Goal: Task Accomplishment & Management: Complete application form

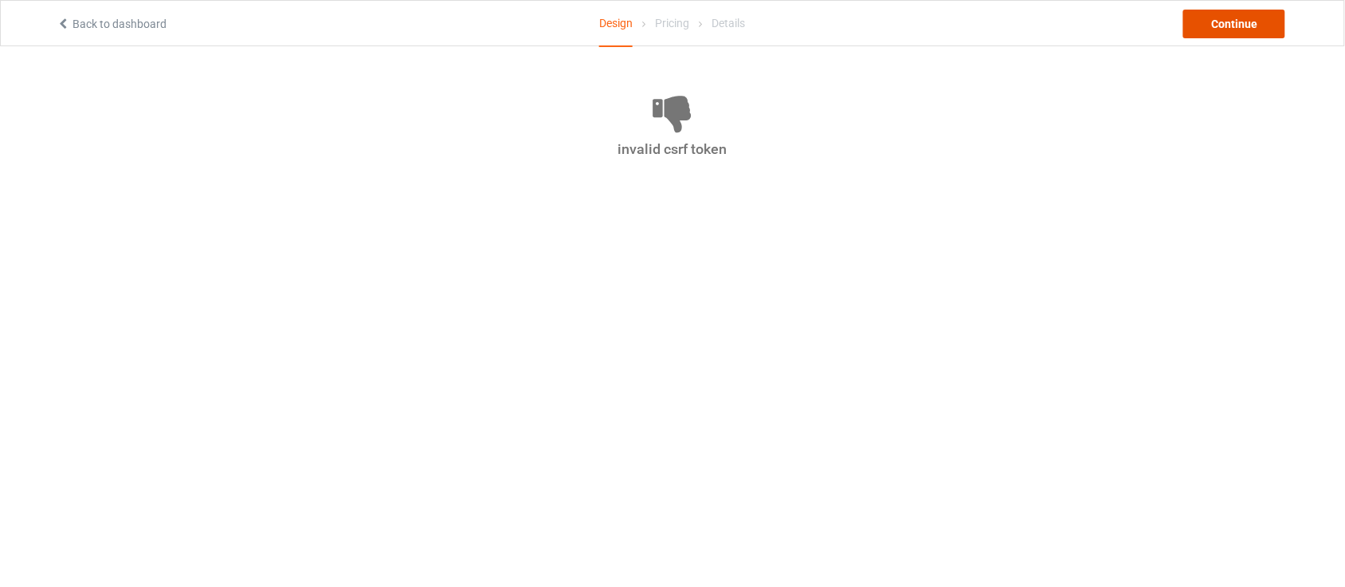
click at [1224, 21] on div "Continue" at bounding box center [1235, 24] width 102 height 29
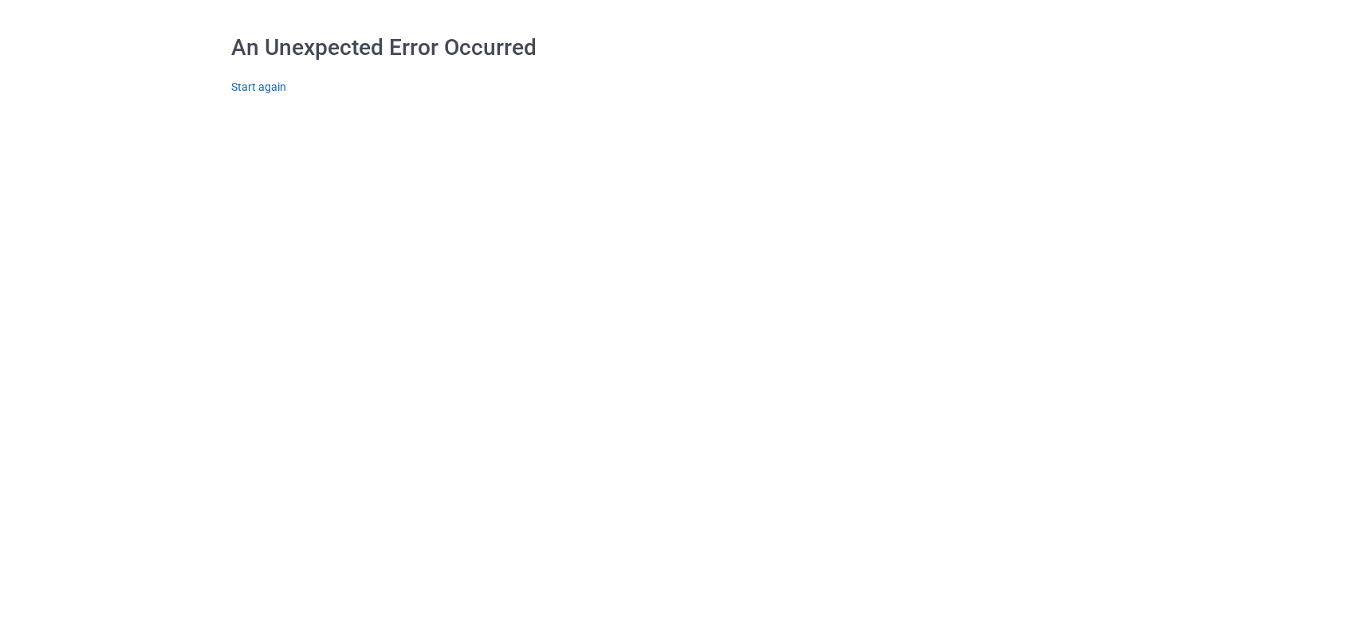
click at [243, 90] on link "Start again" at bounding box center [258, 87] width 55 height 13
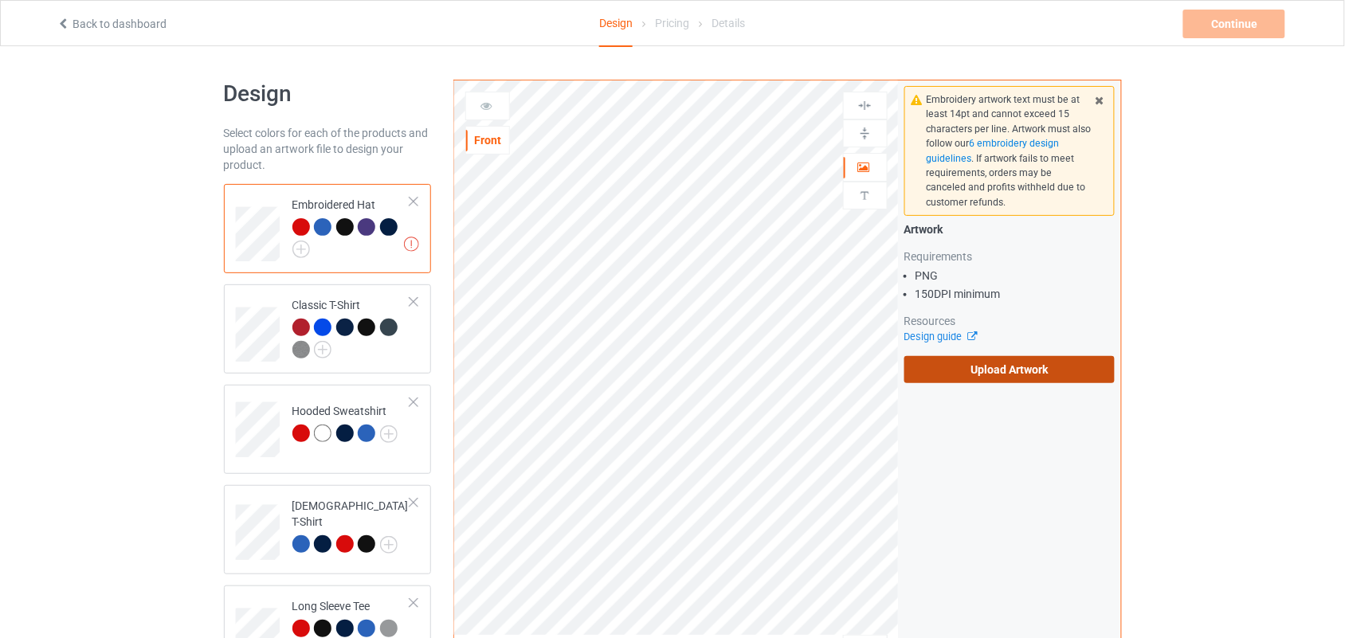
click at [1031, 380] on label "Upload Artwork" at bounding box center [1010, 369] width 211 height 27
click at [0, 0] on input "Upload Artwork" at bounding box center [0, 0] width 0 height 0
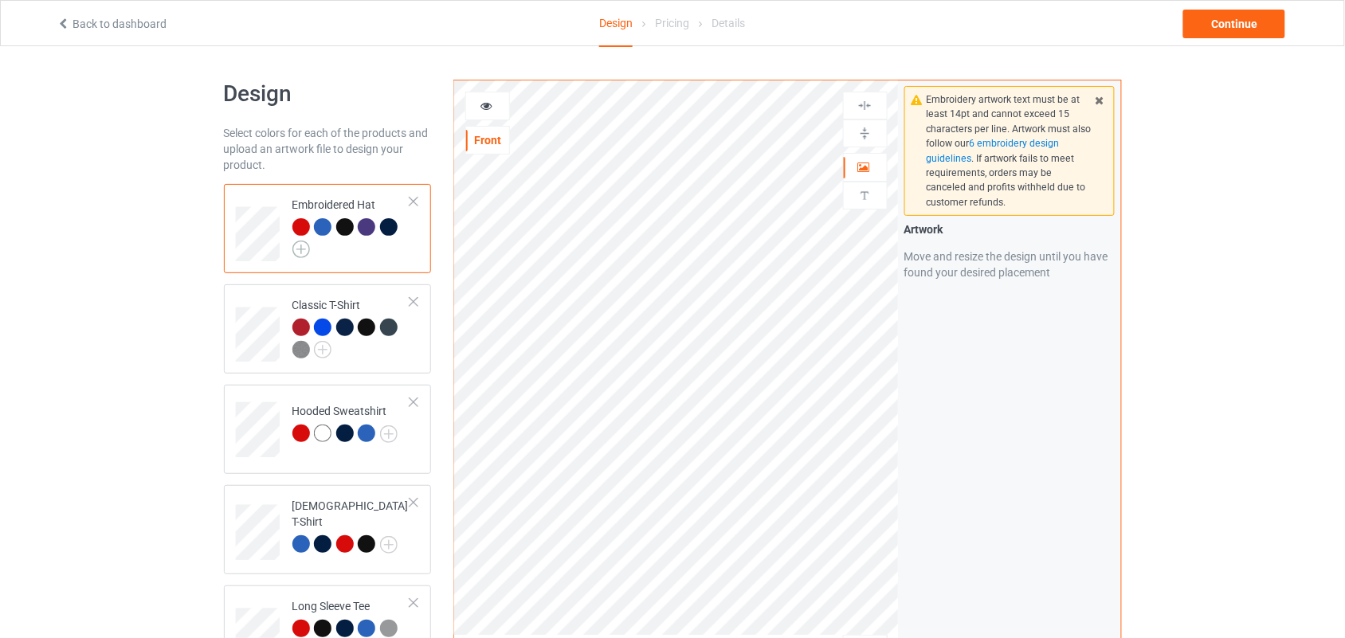
click at [296, 249] on img at bounding box center [302, 250] width 18 height 18
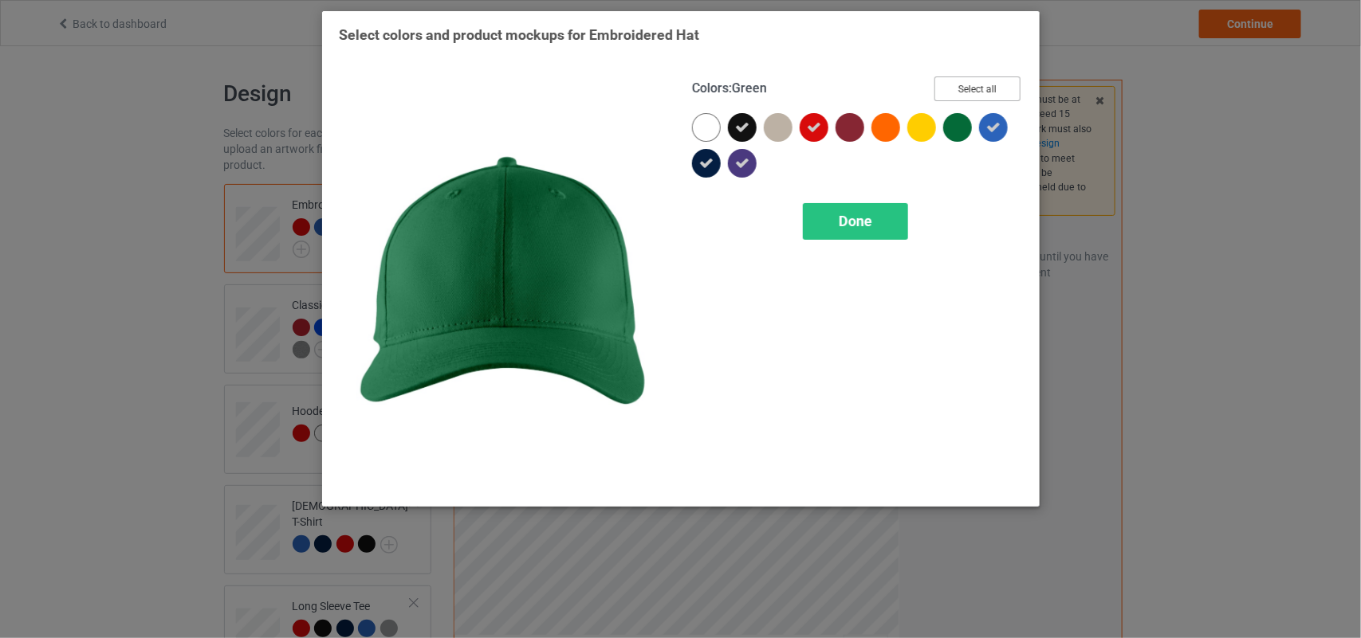
click at [967, 93] on button "Select all" at bounding box center [977, 89] width 86 height 25
click at [967, 93] on button "Reset to Default" at bounding box center [963, 89] width 116 height 25
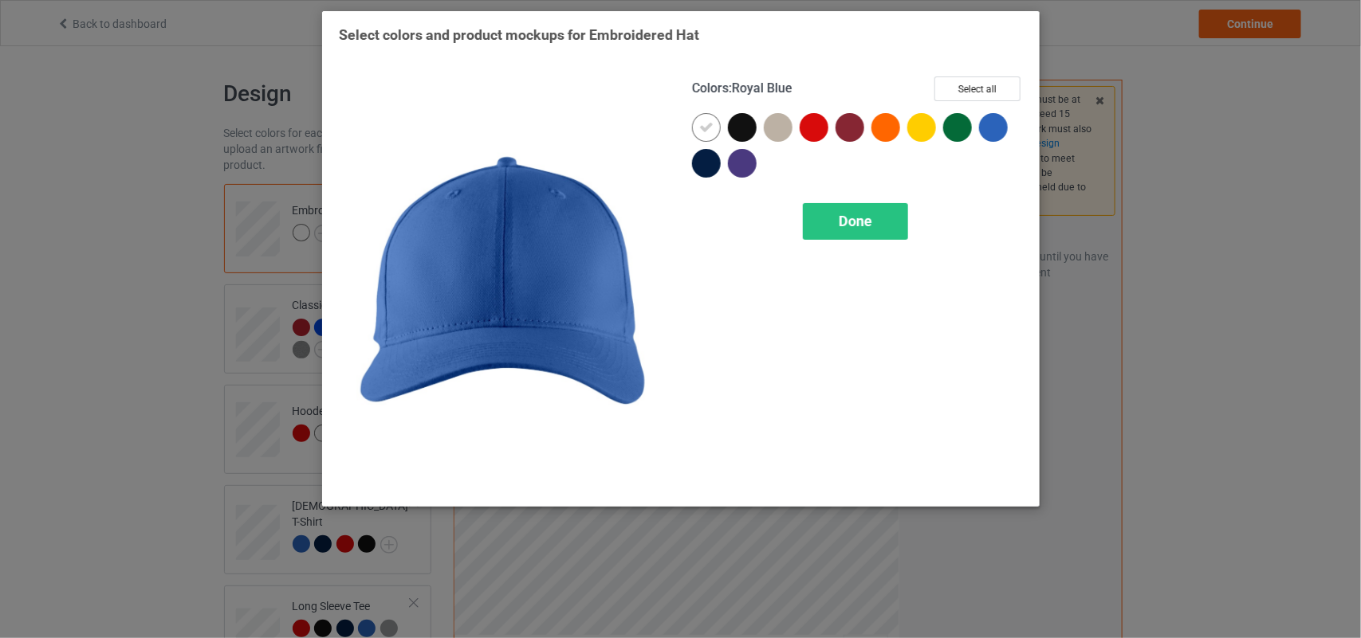
click at [999, 124] on div at bounding box center [993, 127] width 29 height 29
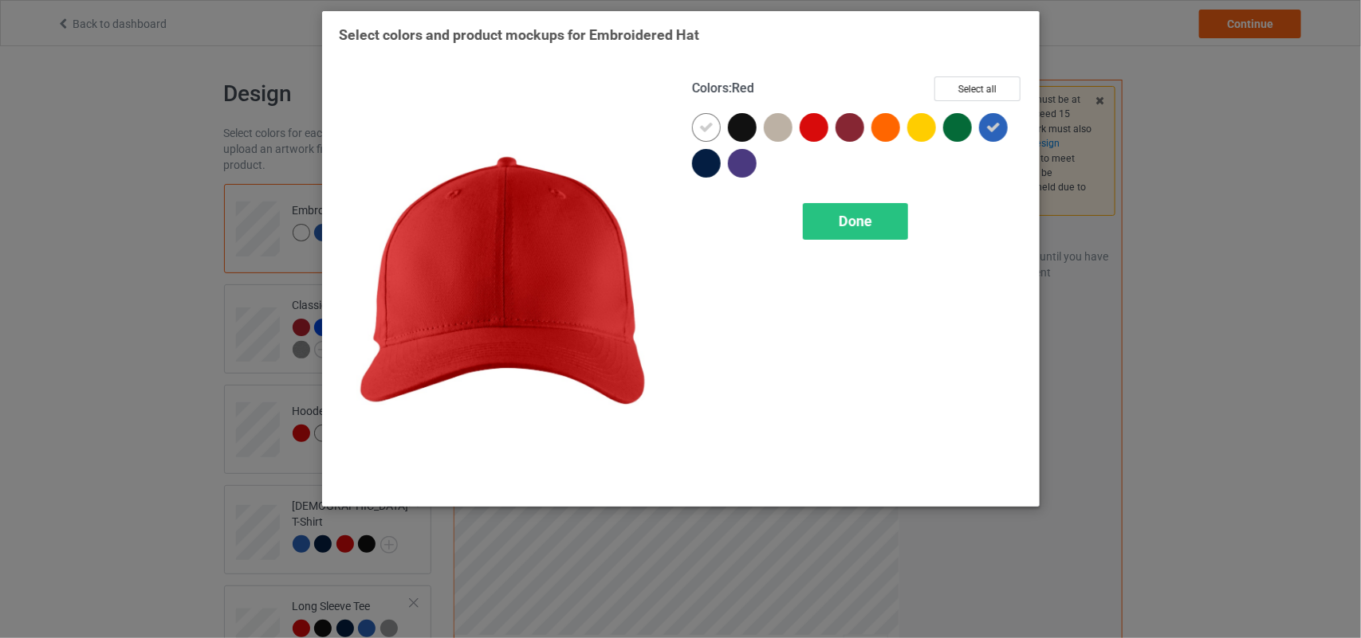
click at [815, 124] on div at bounding box center [813, 127] width 29 height 29
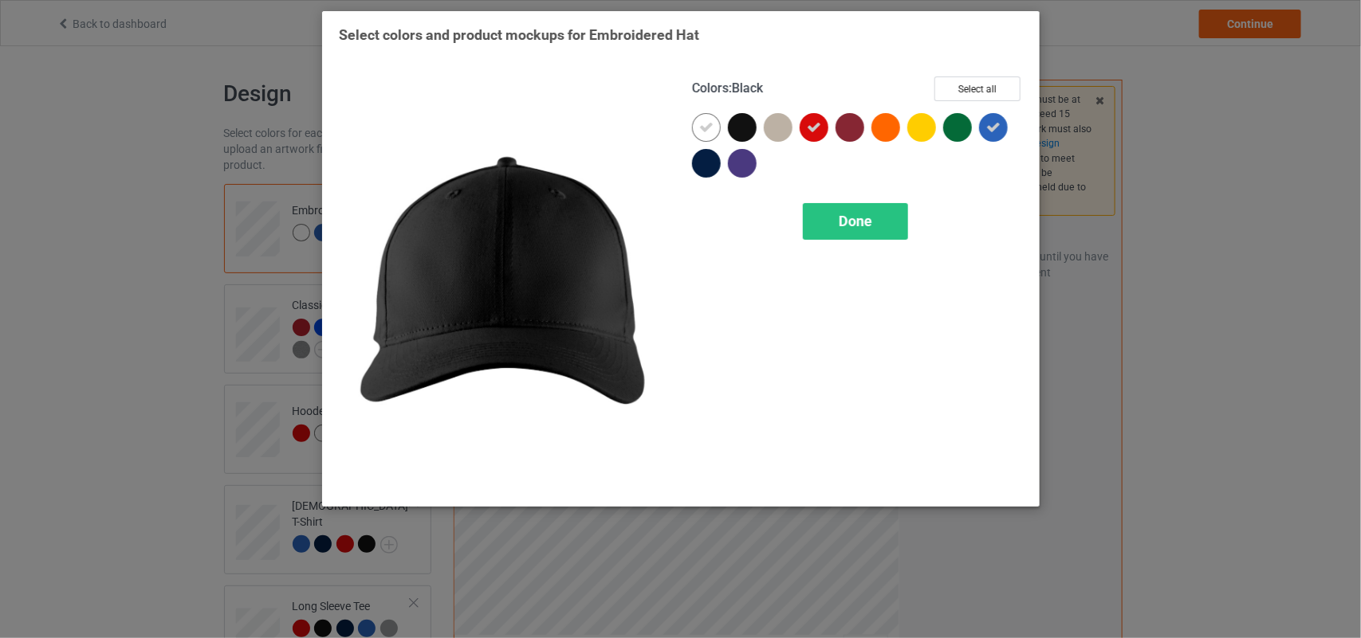
click at [740, 116] on div at bounding box center [742, 127] width 29 height 29
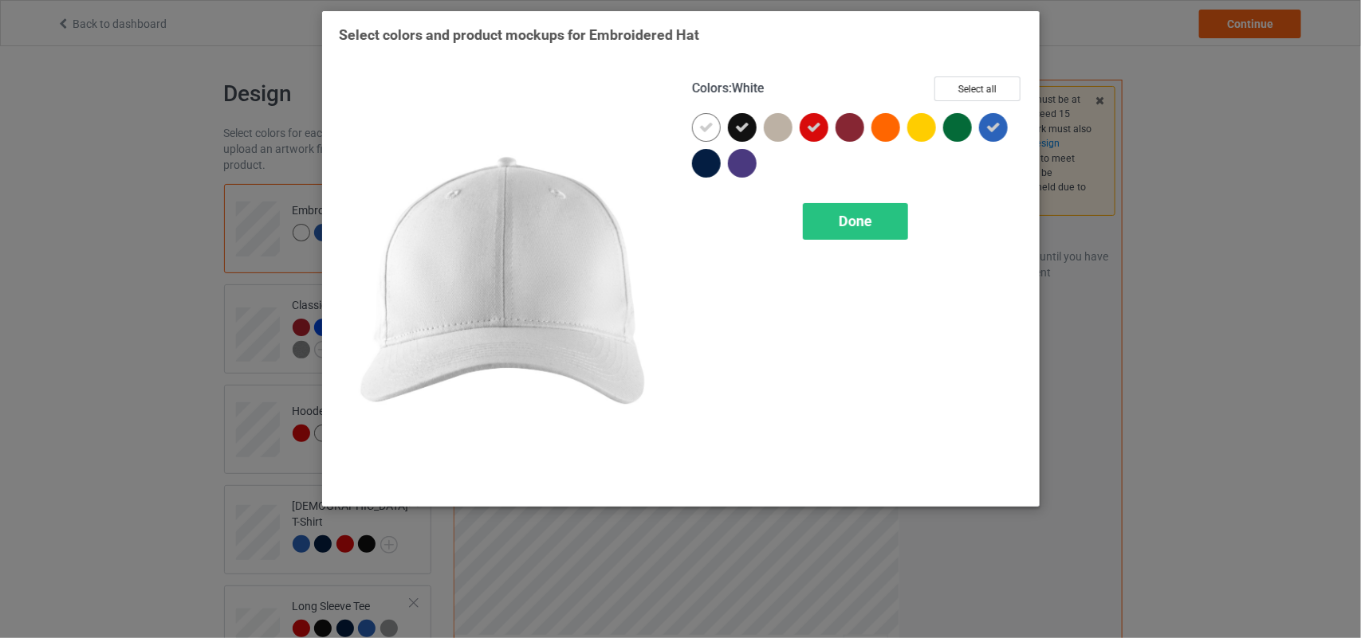
click at [709, 120] on icon at bounding box center [706, 127] width 14 height 14
click at [704, 148] on div at bounding box center [857, 149] width 331 height 72
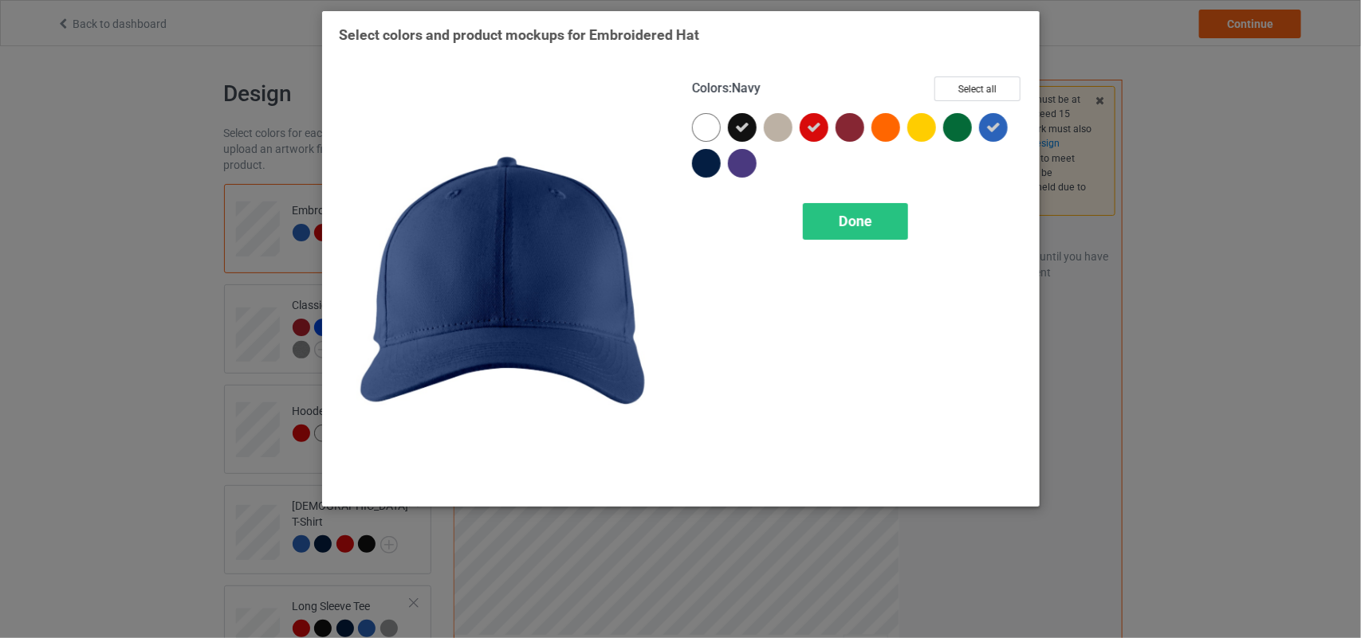
click at [704, 155] on div at bounding box center [706, 163] width 29 height 29
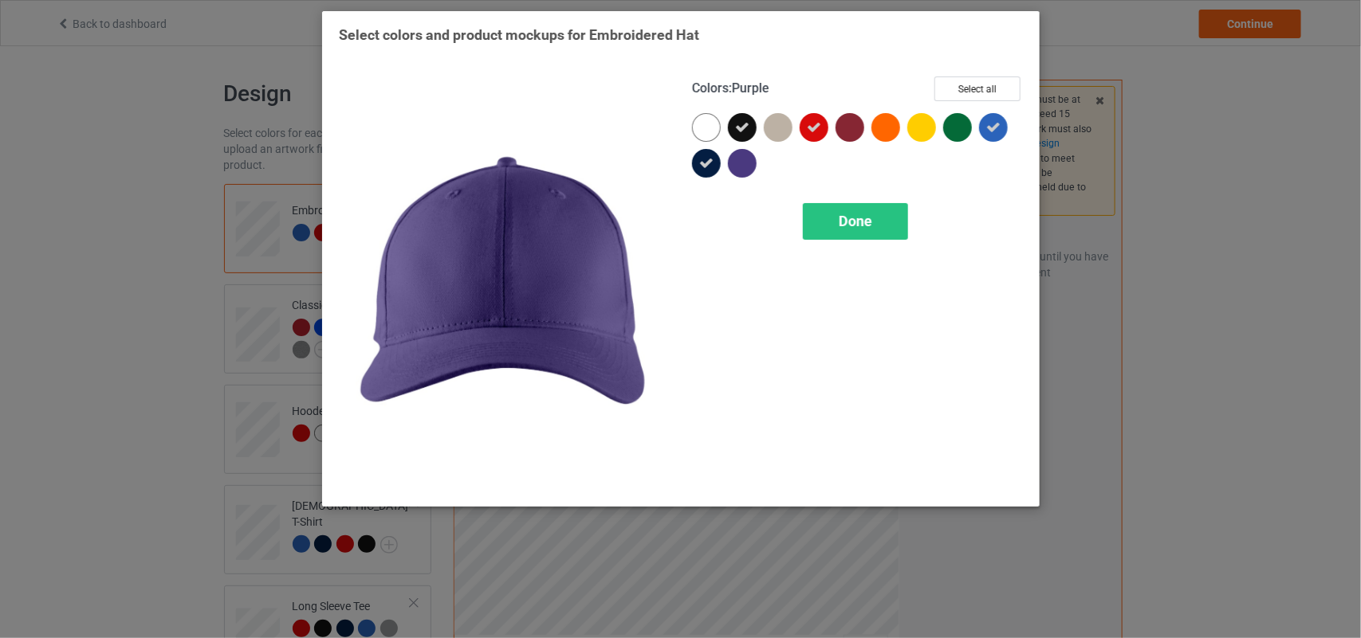
click at [739, 166] on div at bounding box center [742, 163] width 29 height 29
click at [843, 225] on span "Done" at bounding box center [855, 221] width 33 height 17
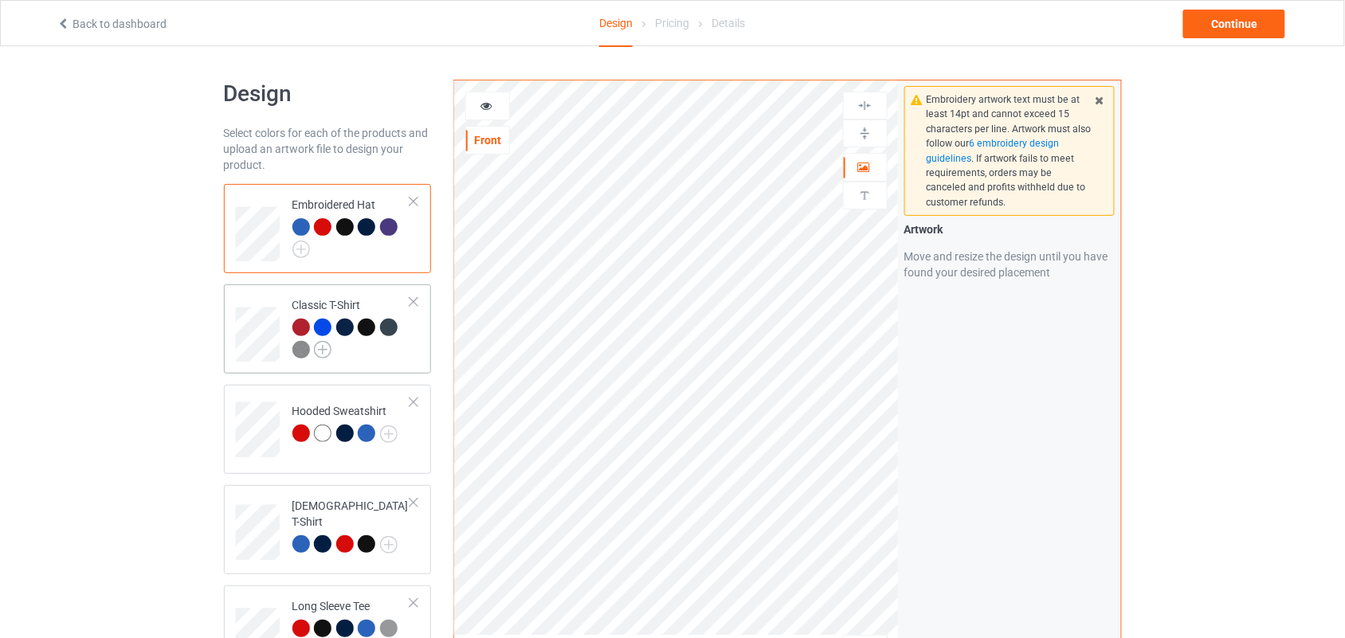
click at [321, 351] on img at bounding box center [323, 350] width 18 height 18
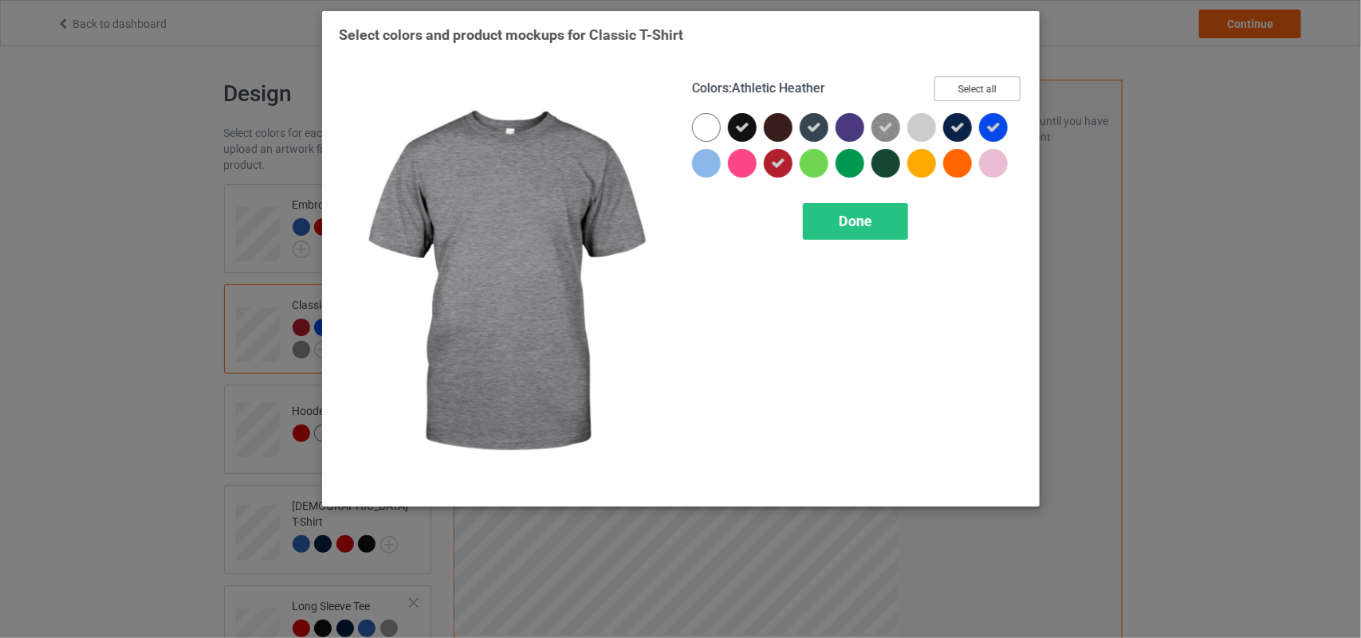
click at [958, 81] on button "Select all" at bounding box center [977, 89] width 86 height 25
click at [958, 81] on button "Reset to Default" at bounding box center [963, 89] width 116 height 25
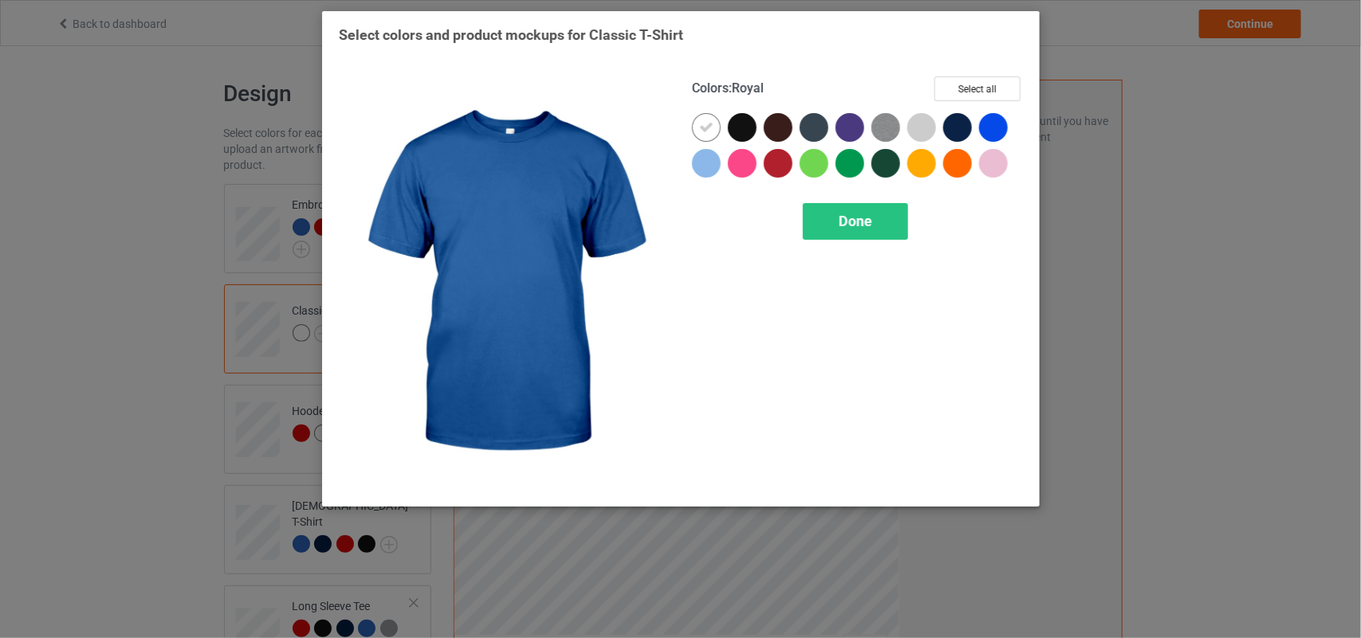
click at [985, 129] on div at bounding box center [993, 127] width 29 height 29
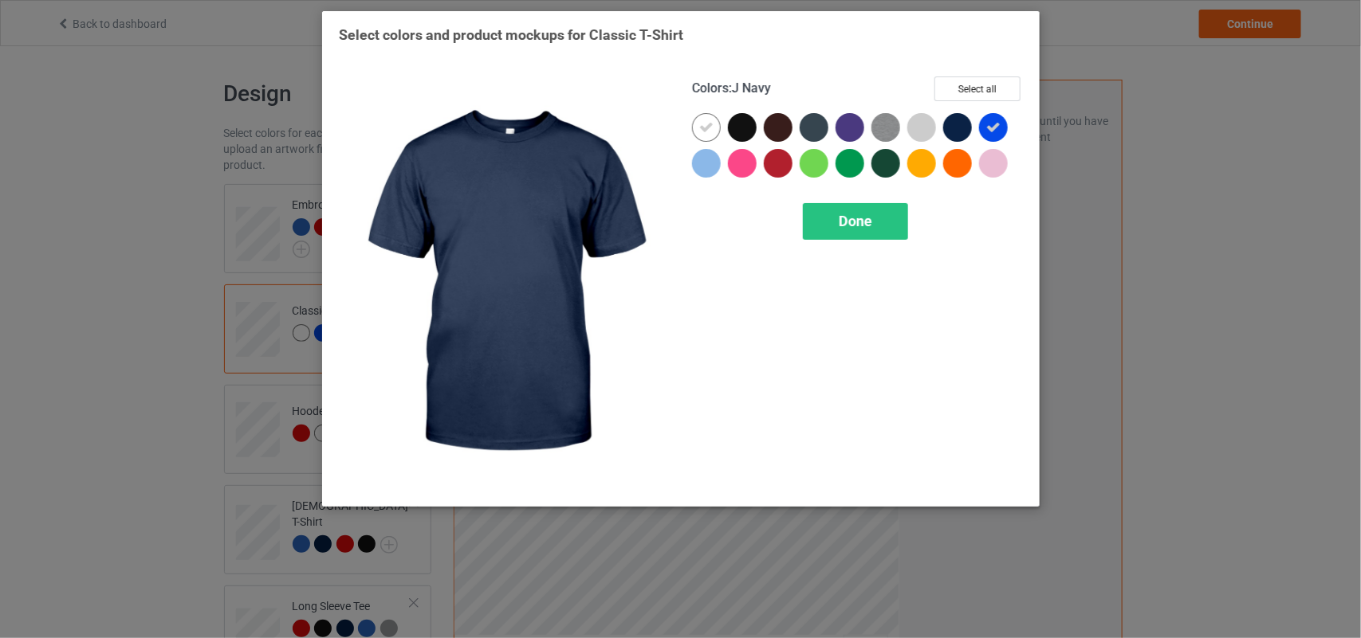
click at [966, 129] on div at bounding box center [957, 127] width 29 height 29
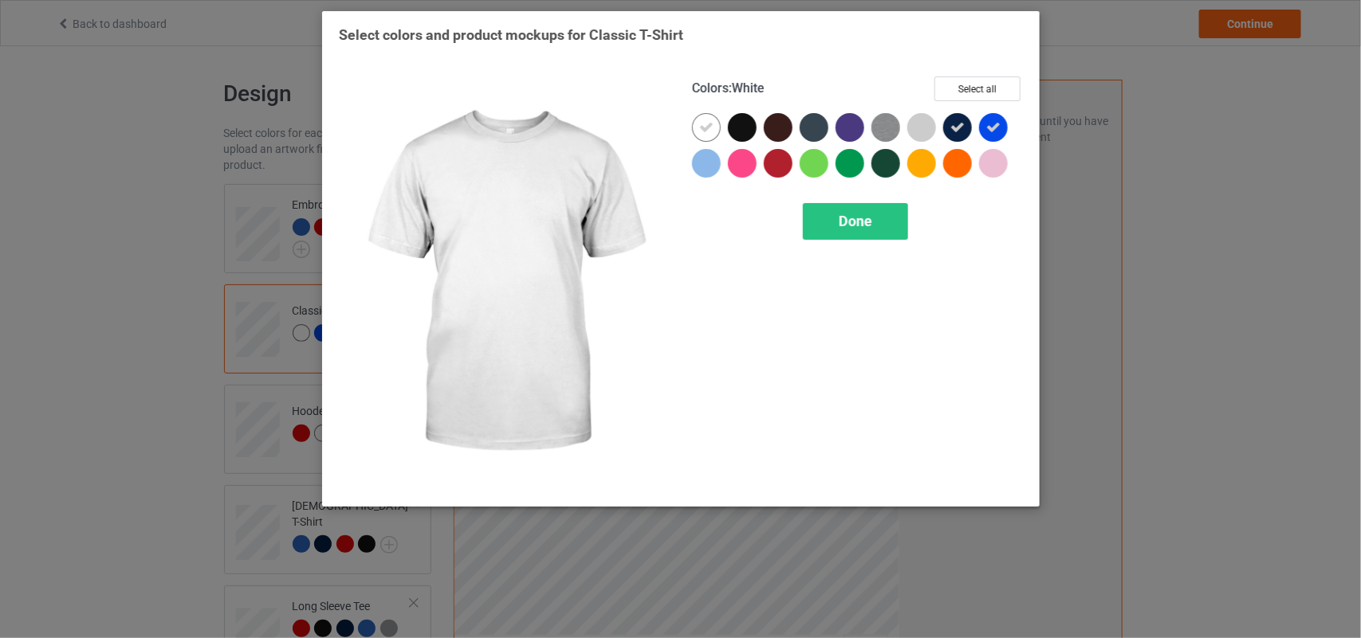
click at [707, 116] on div at bounding box center [706, 127] width 29 height 29
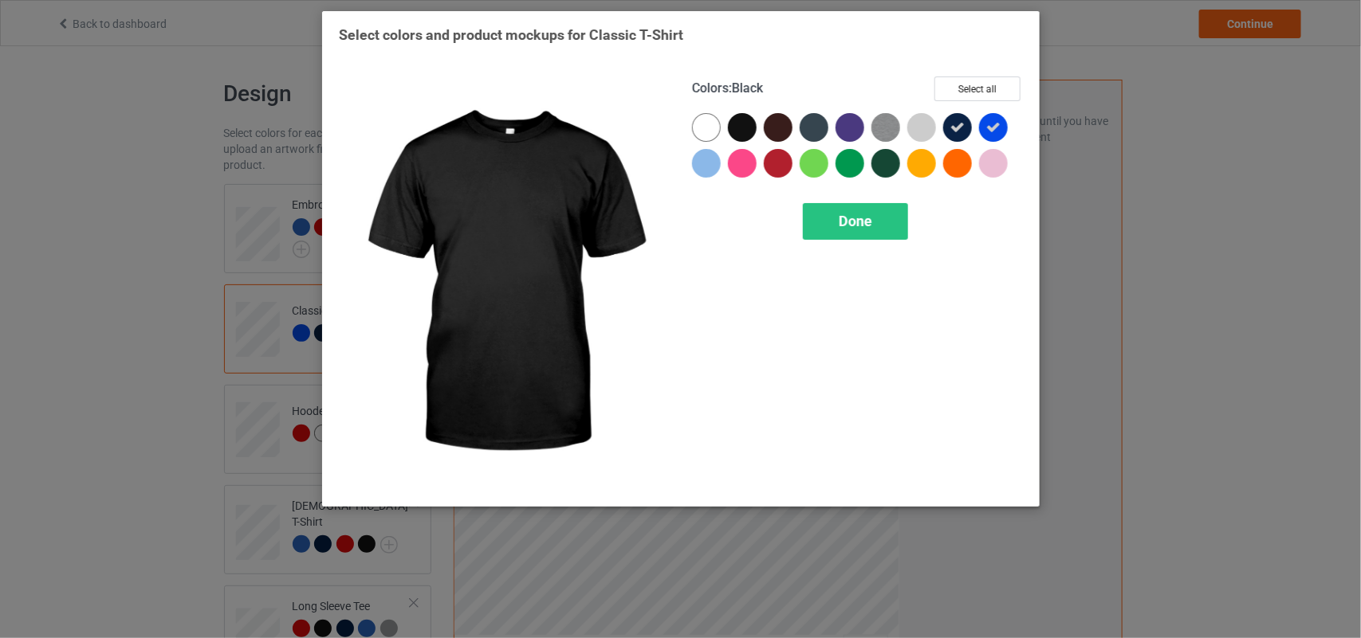
click at [741, 124] on div at bounding box center [742, 127] width 29 height 29
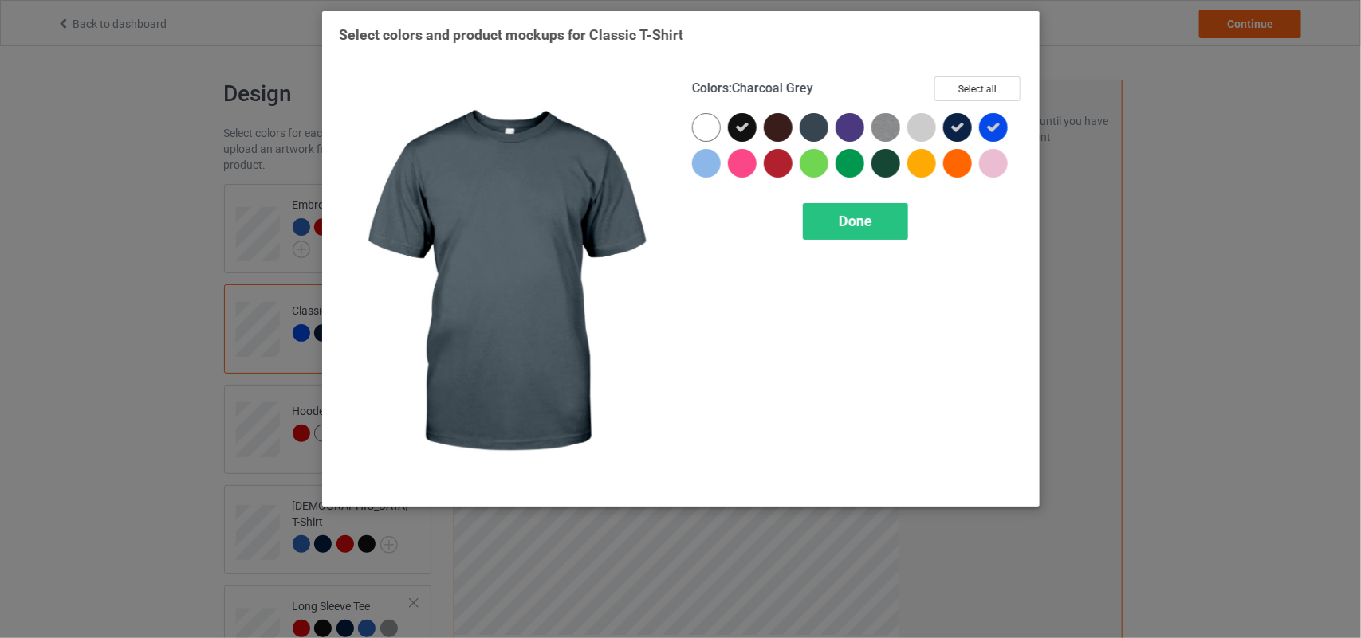
click at [815, 132] on div at bounding box center [813, 127] width 29 height 29
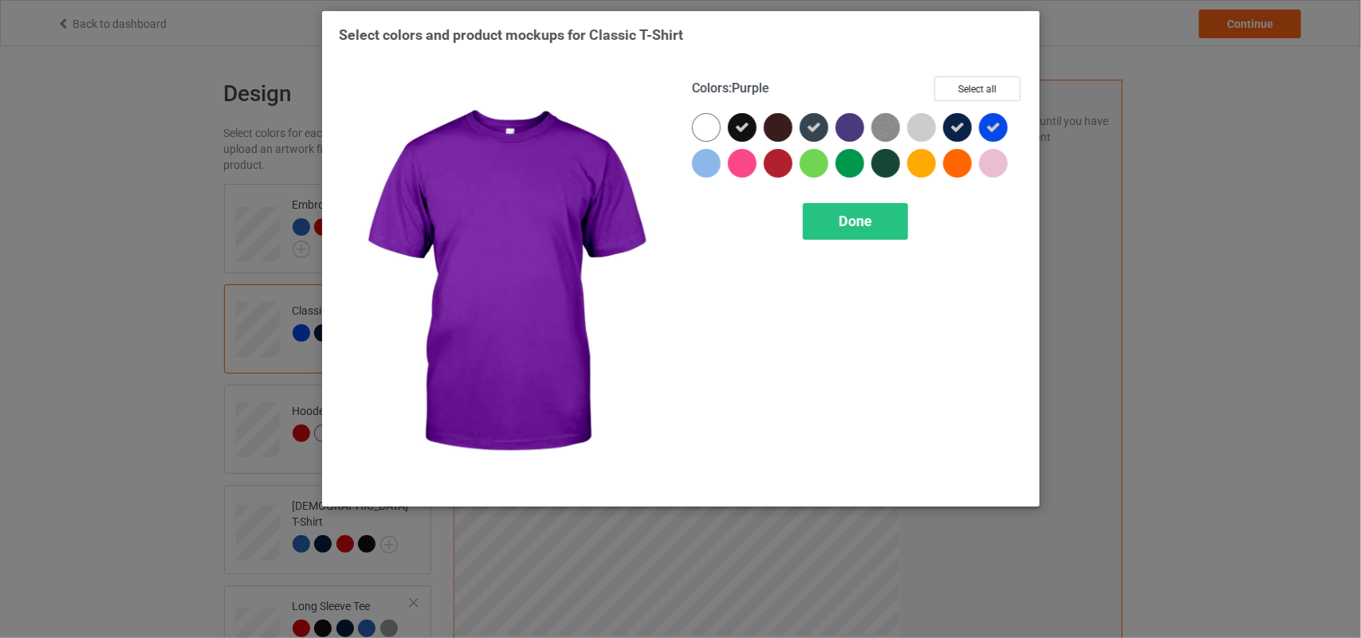
click at [842, 132] on div at bounding box center [849, 127] width 29 height 29
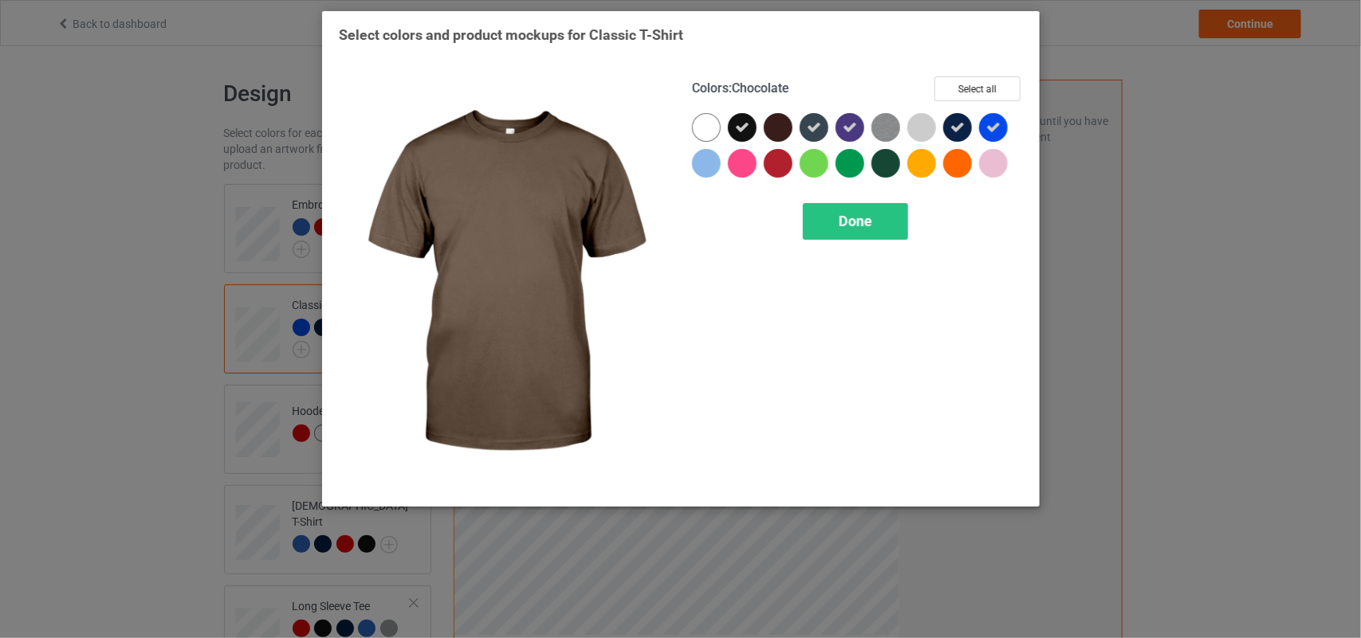
click at [786, 121] on div at bounding box center [778, 127] width 29 height 29
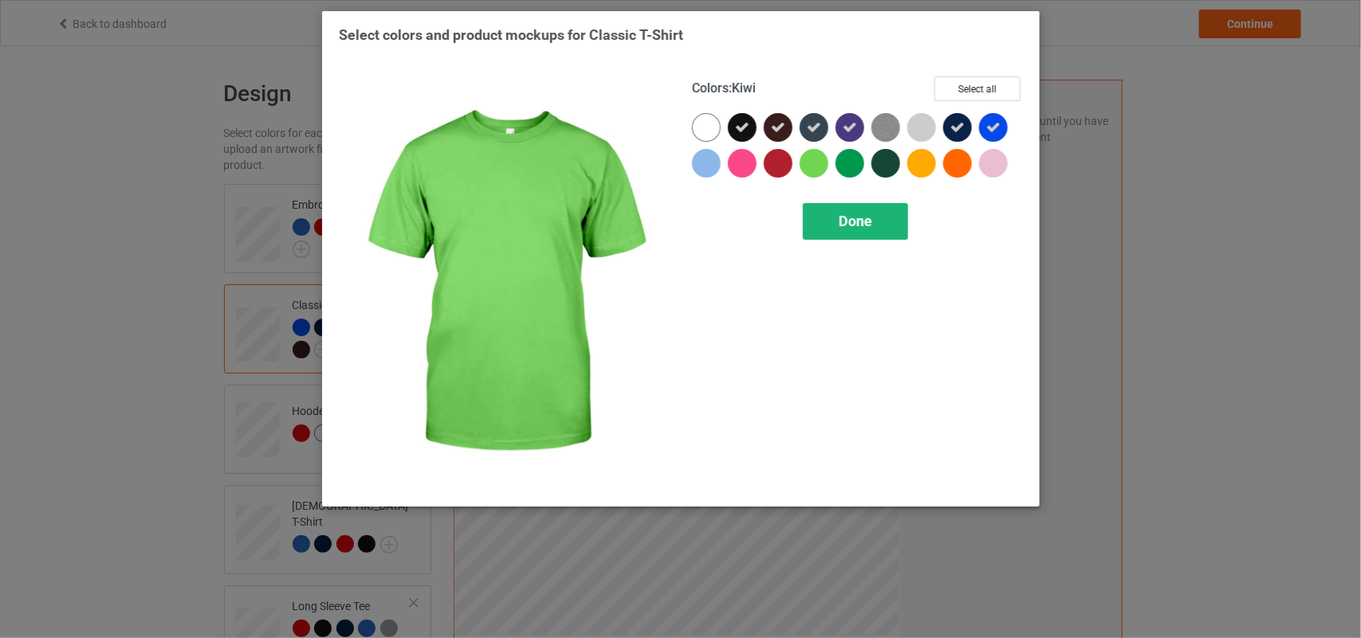
click at [839, 228] on span "Done" at bounding box center [855, 221] width 33 height 17
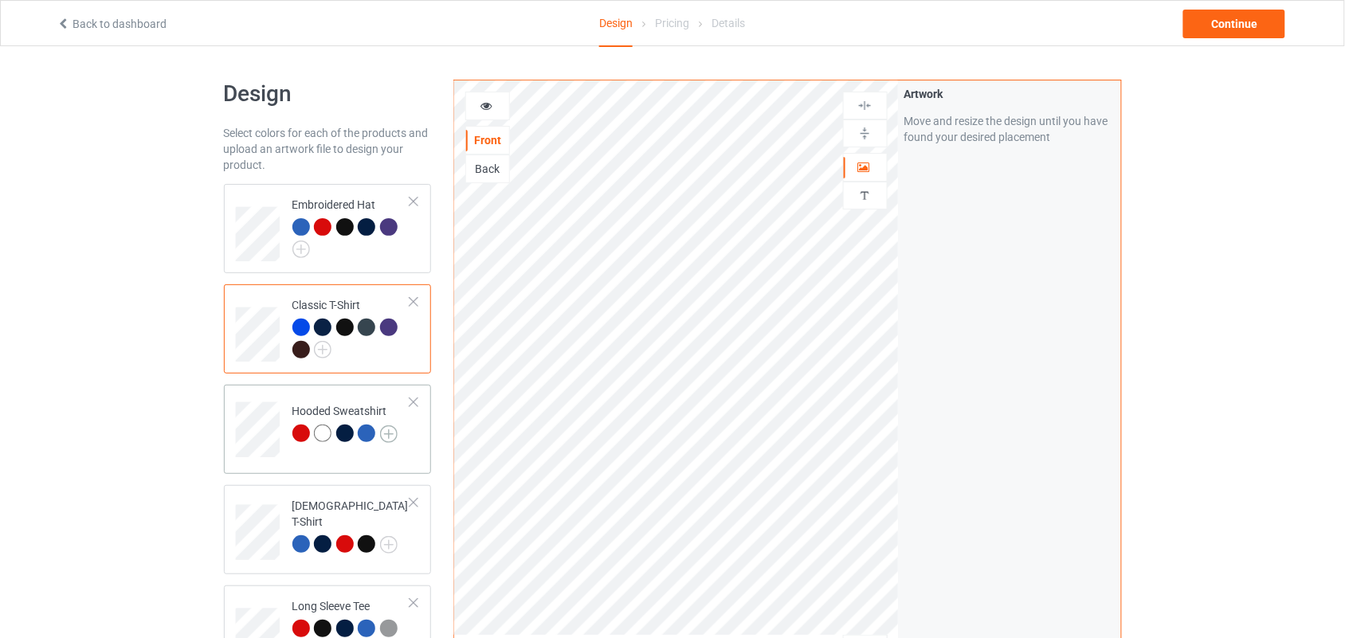
click at [388, 437] on img at bounding box center [389, 435] width 18 height 18
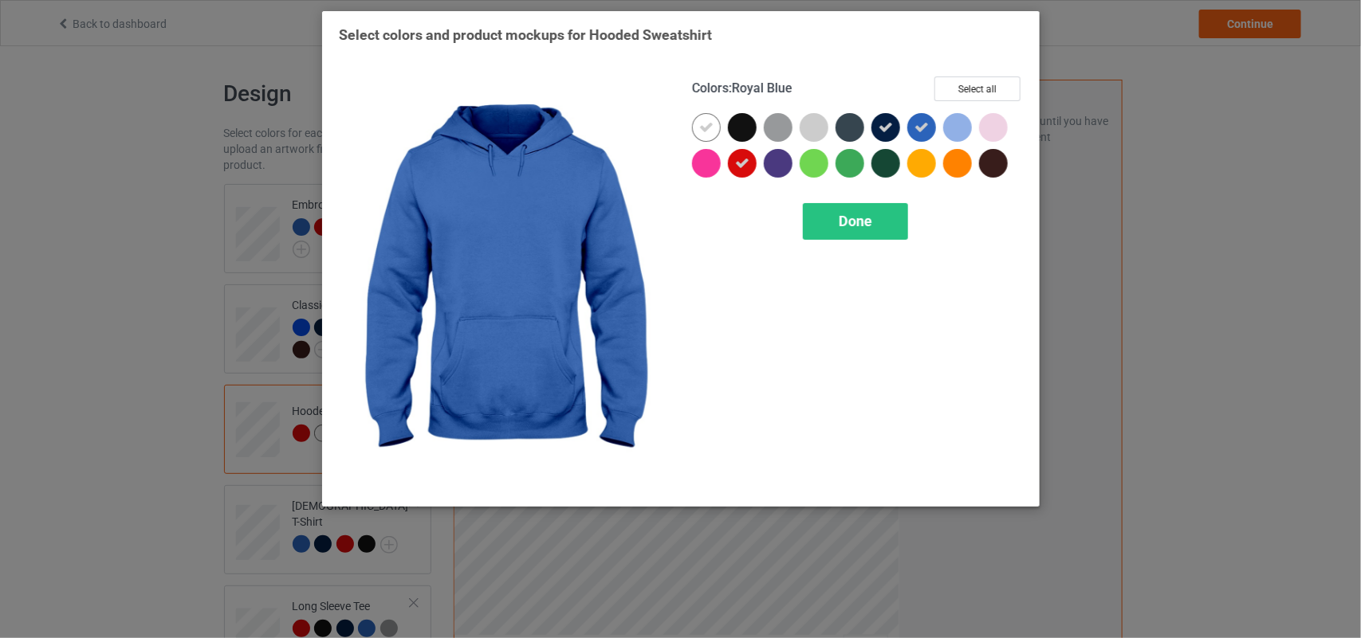
click at [988, 73] on div "Colors : Royal Blue Select all Done" at bounding box center [857, 283] width 353 height 436
click at [982, 84] on button "Select all" at bounding box center [977, 89] width 86 height 25
click at [982, 84] on button "Reset to Default" at bounding box center [963, 89] width 116 height 25
click at [917, 124] on div at bounding box center [921, 127] width 29 height 29
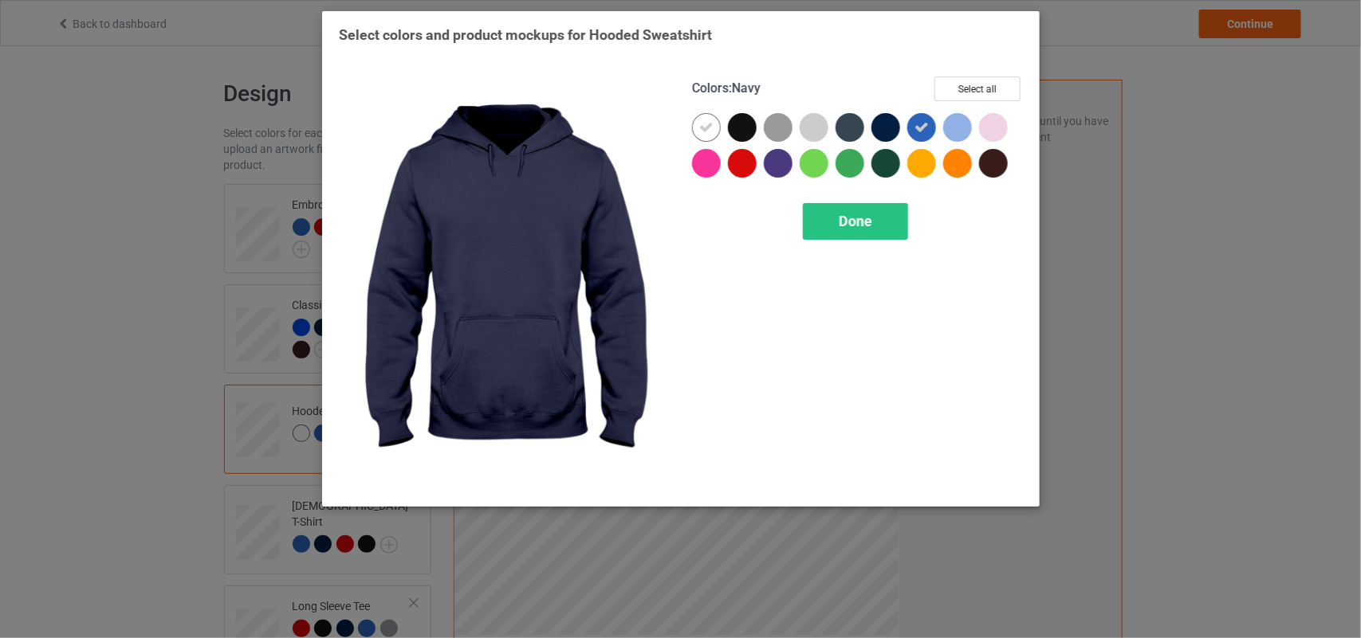
click at [882, 124] on div at bounding box center [885, 127] width 29 height 29
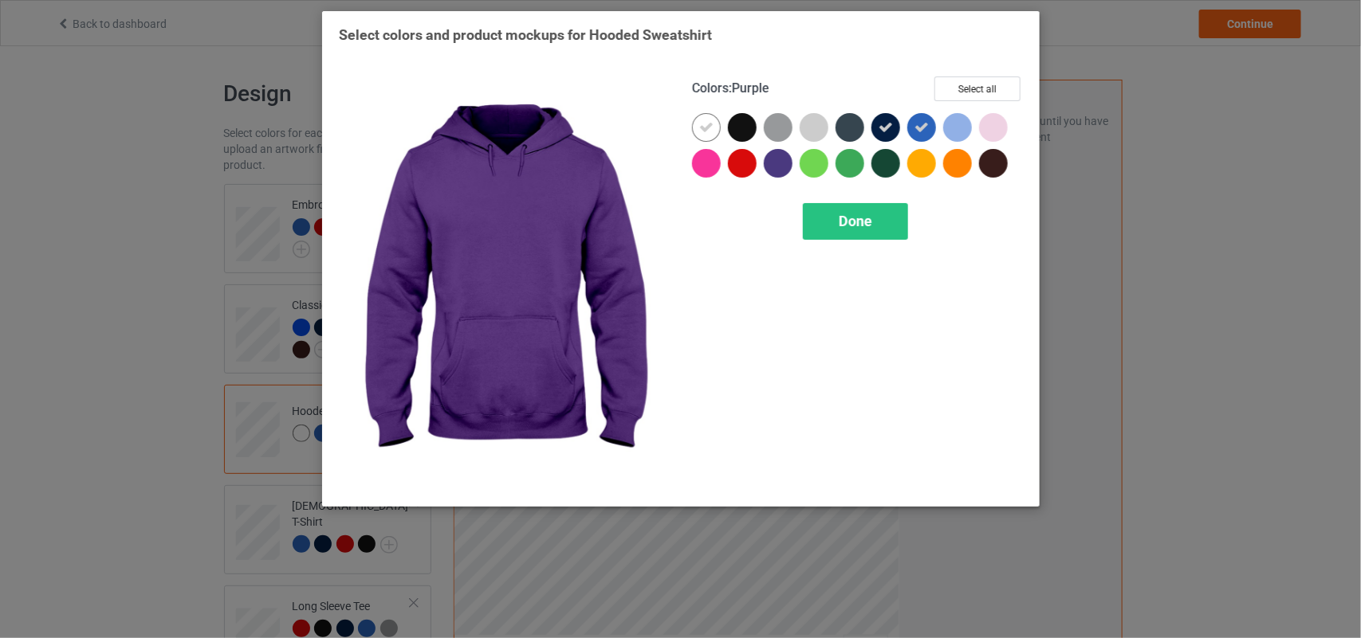
click at [771, 161] on div at bounding box center [778, 163] width 29 height 29
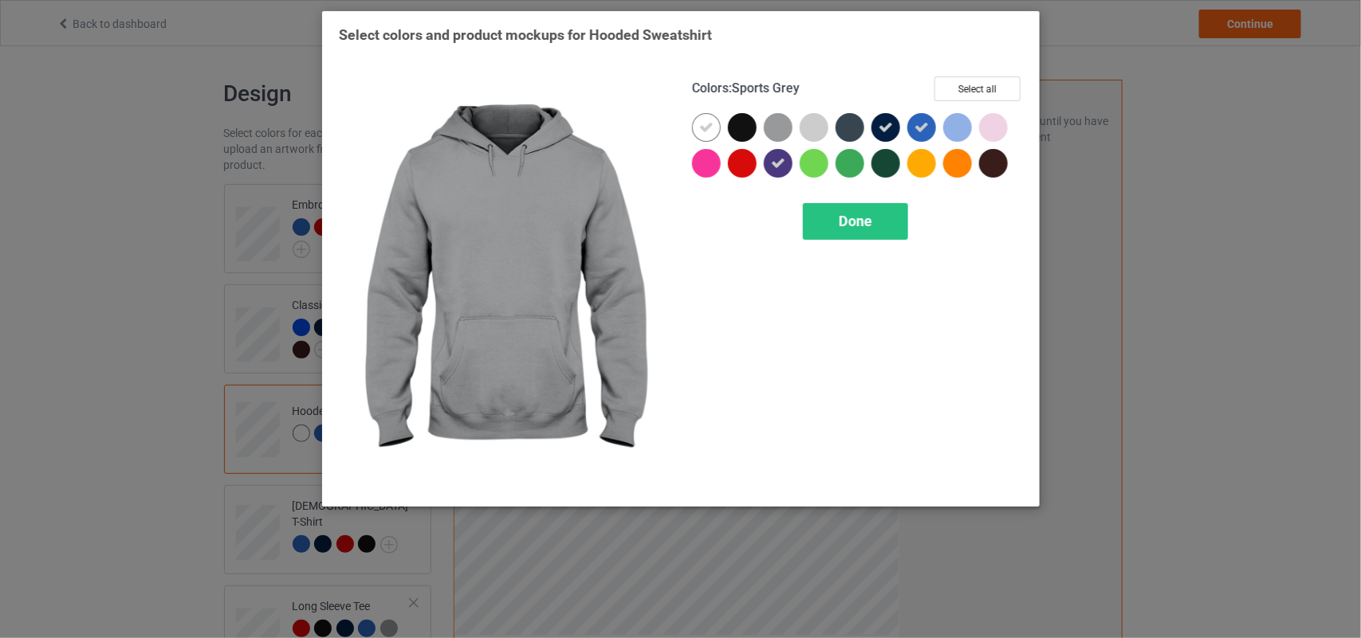
click at [774, 132] on div at bounding box center [778, 127] width 29 height 29
click at [747, 128] on div at bounding box center [742, 127] width 29 height 29
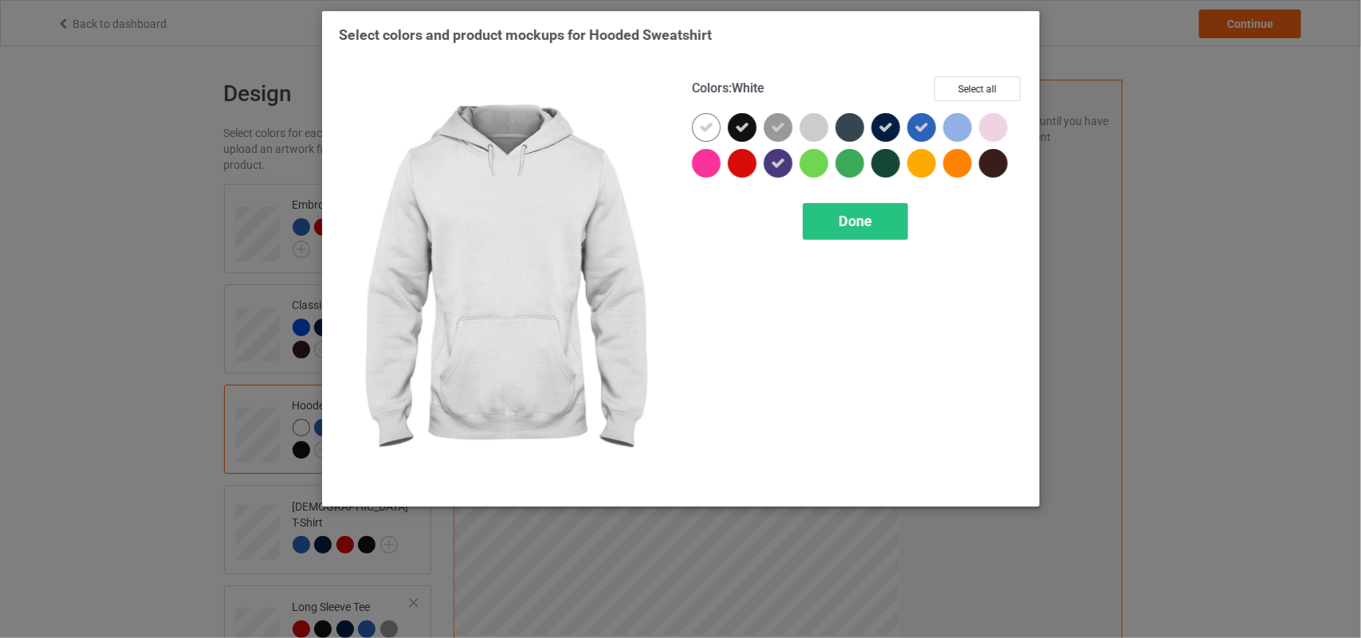
click at [701, 122] on icon at bounding box center [706, 127] width 14 height 14
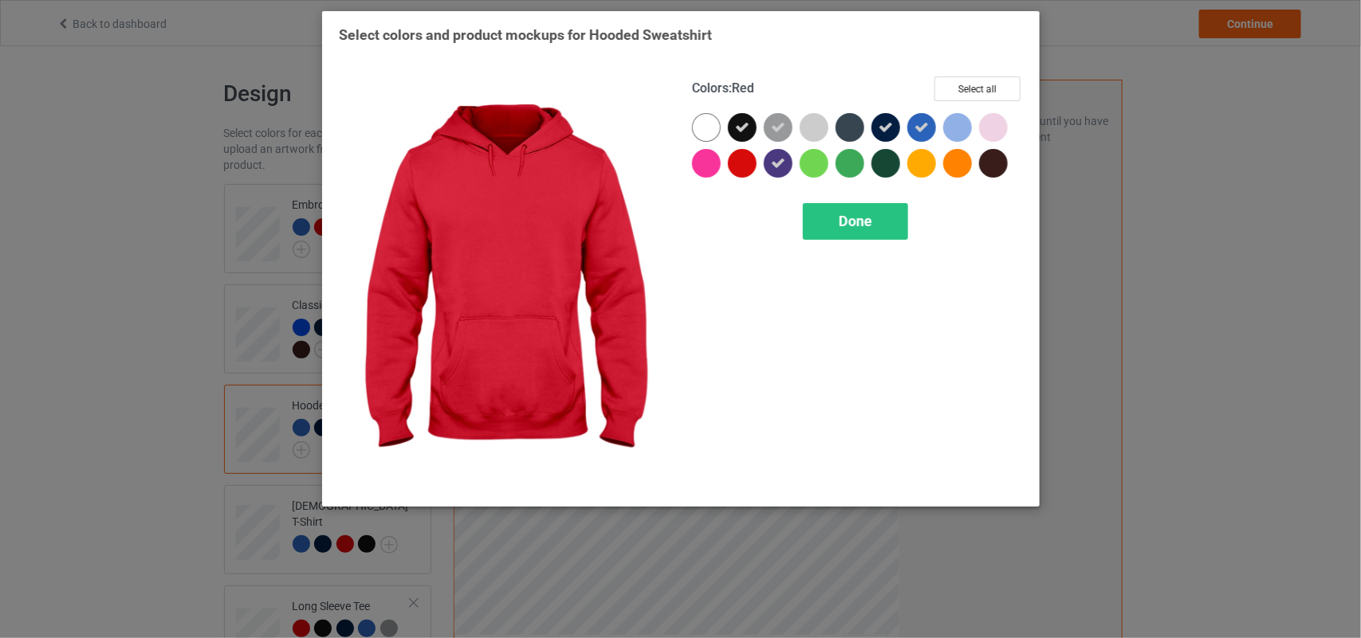
click at [737, 152] on div at bounding box center [742, 163] width 29 height 29
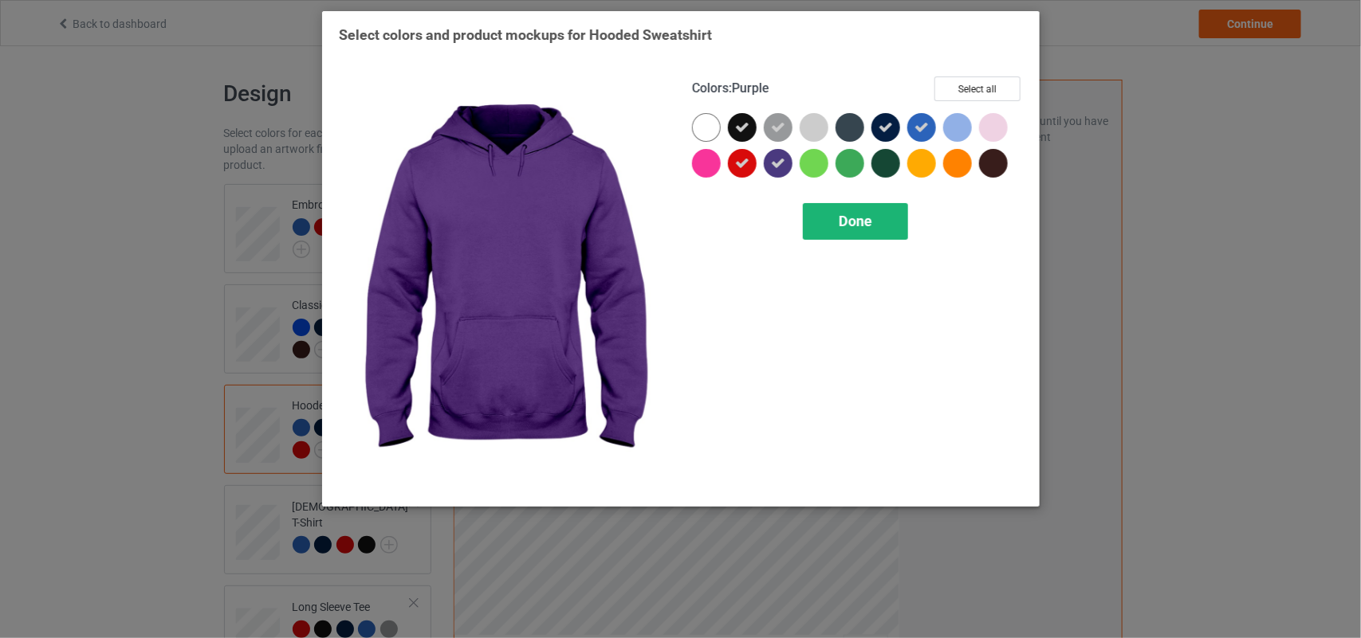
click at [827, 216] on div "Done" at bounding box center [855, 221] width 105 height 37
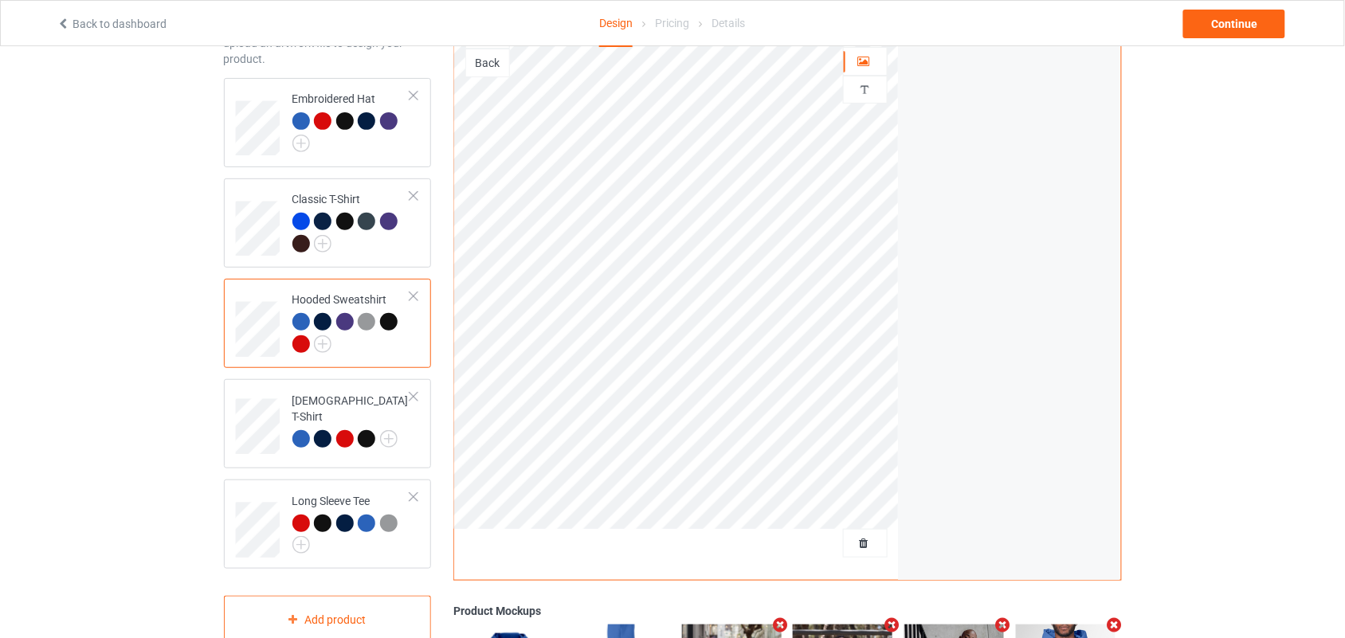
scroll to position [108, 0]
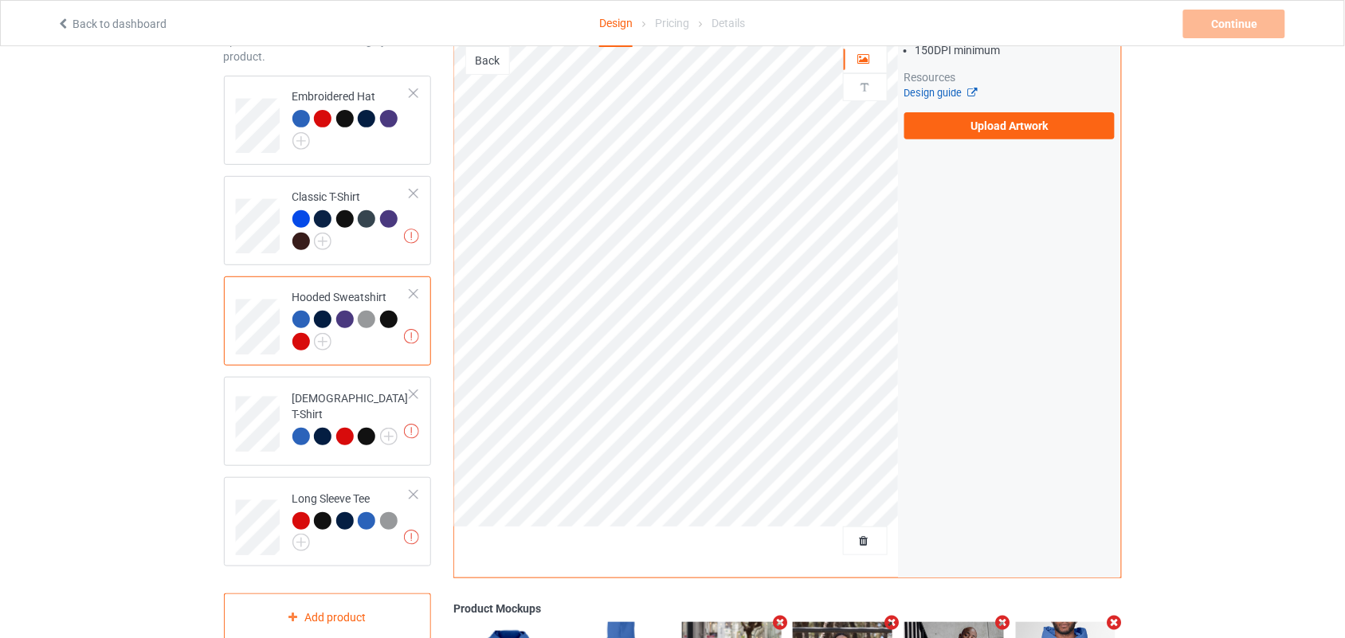
click at [975, 96] on icon at bounding box center [969, 90] width 12 height 10
click at [967, 136] on label "Upload Artwork" at bounding box center [1010, 125] width 211 height 27
click at [0, 0] on input "Upload Artwork" at bounding box center [0, 0] width 0 height 0
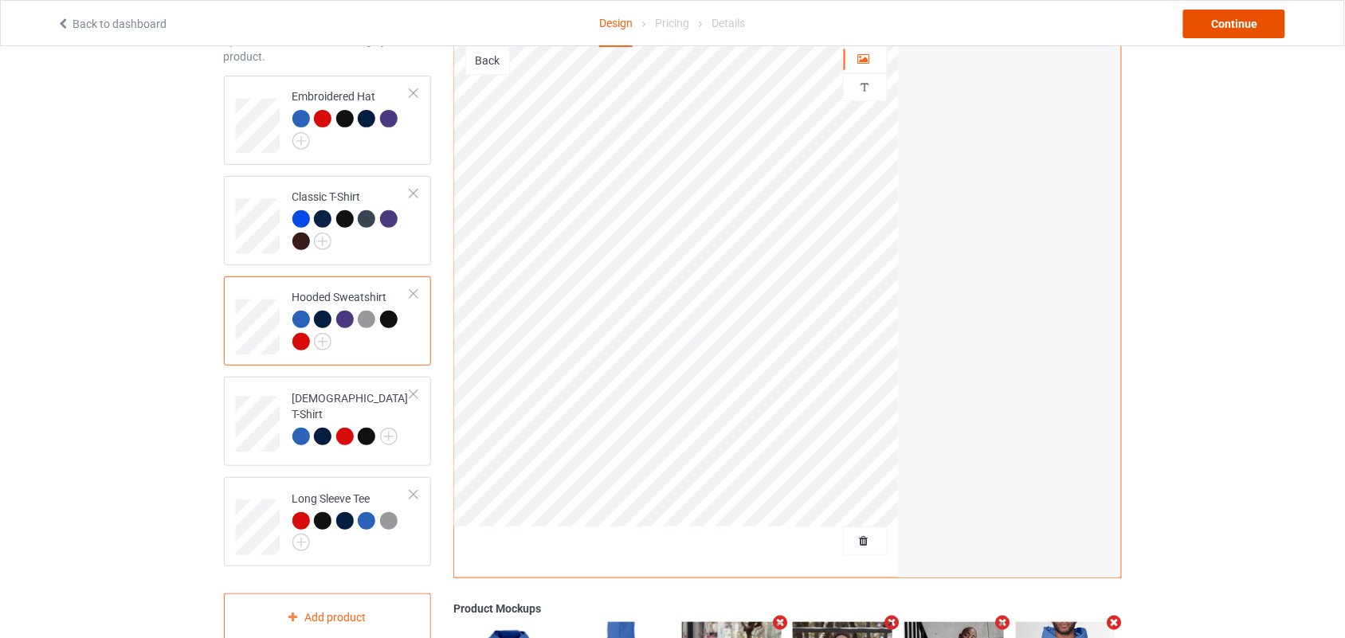
click at [1198, 32] on div "Continue" at bounding box center [1235, 24] width 102 height 29
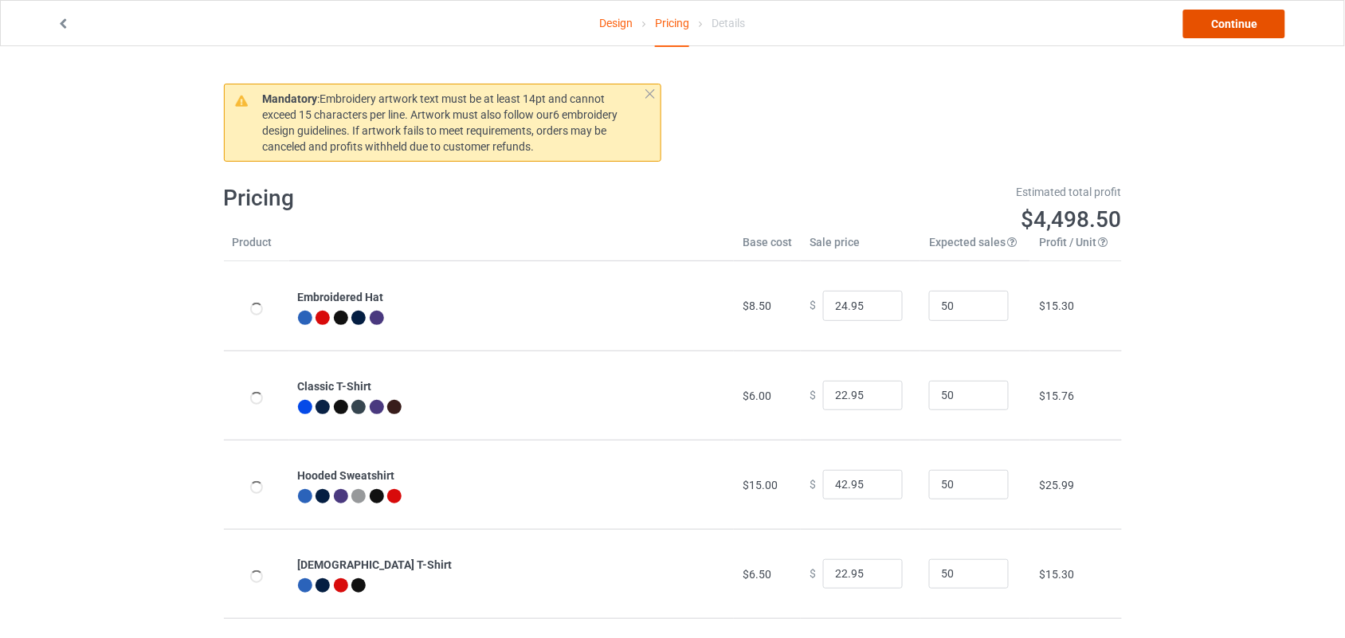
click at [1198, 32] on link "Continue" at bounding box center [1235, 24] width 102 height 29
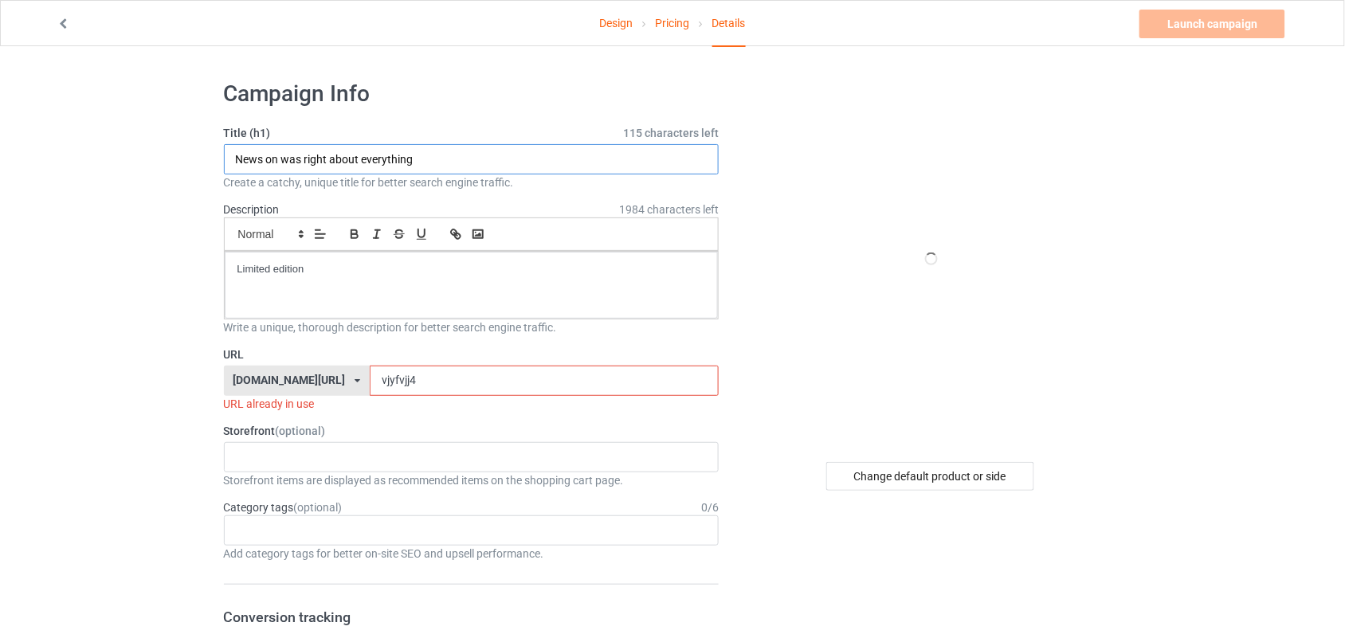
drag, startPoint x: 427, startPoint y: 156, endPoint x: 212, endPoint y: 155, distance: 215.2
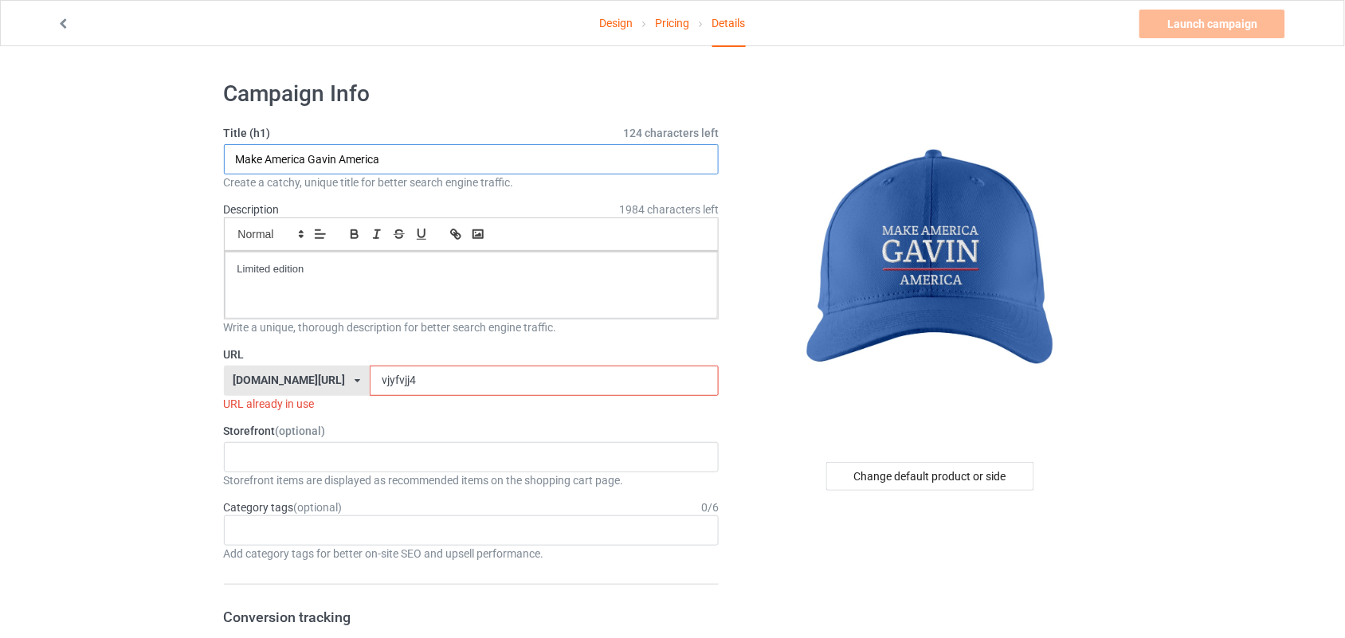
type input "Make America Gavin America"
click at [371, 387] on input "vjyfvjj4" at bounding box center [544, 381] width 349 height 30
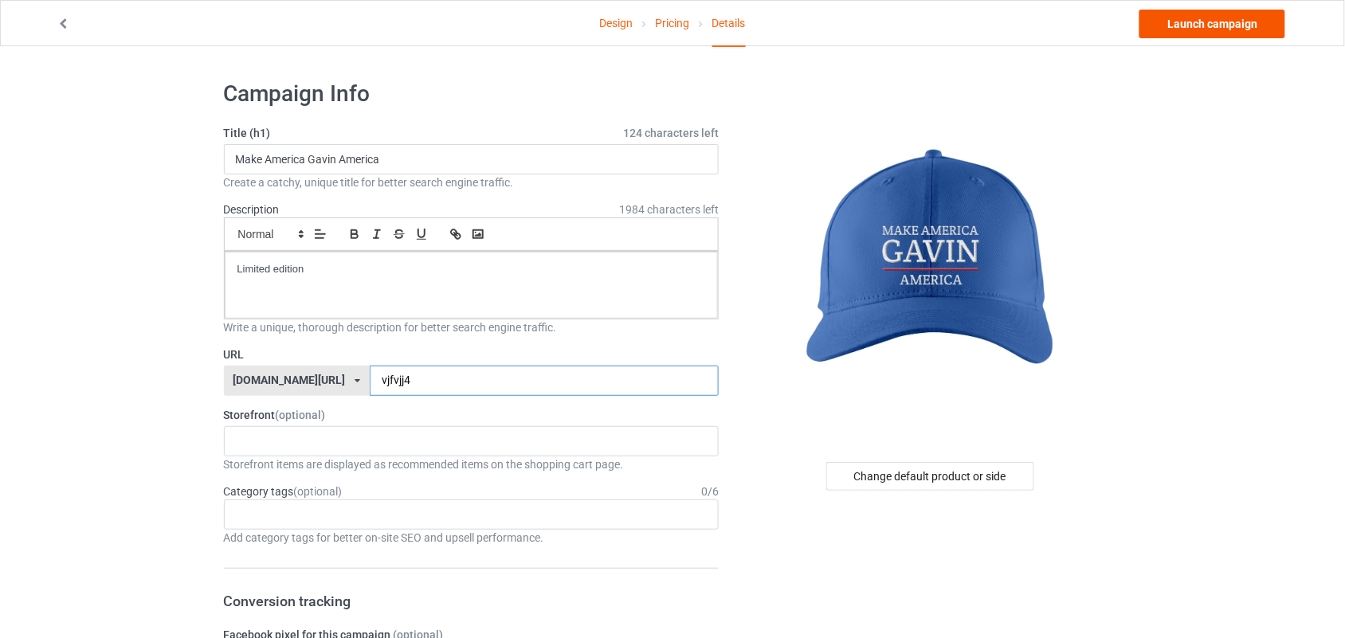
type input "vjfvjj4"
click at [1250, 21] on link "Launch campaign" at bounding box center [1213, 24] width 146 height 29
